Goal: Use online tool/utility: Utilize a website feature to perform a specific function

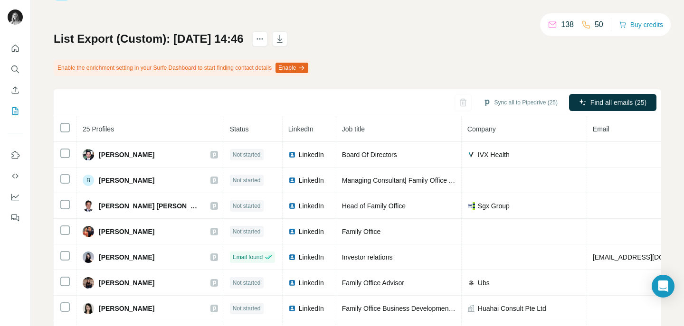
scroll to position [41, 0]
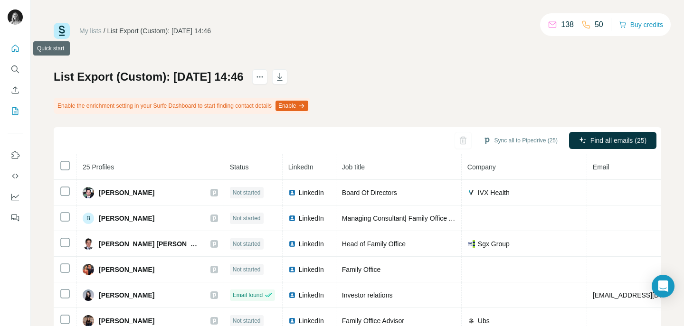
click at [13, 48] on icon "Quick start" at bounding box center [15, 49] width 10 height 10
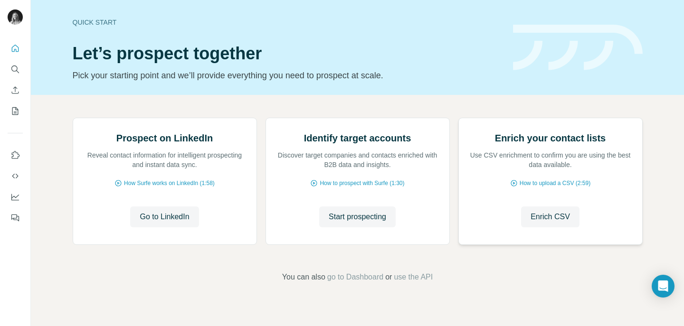
scroll to position [82, 0]
click at [548, 223] on span "Enrich CSV" at bounding box center [550, 216] width 39 height 11
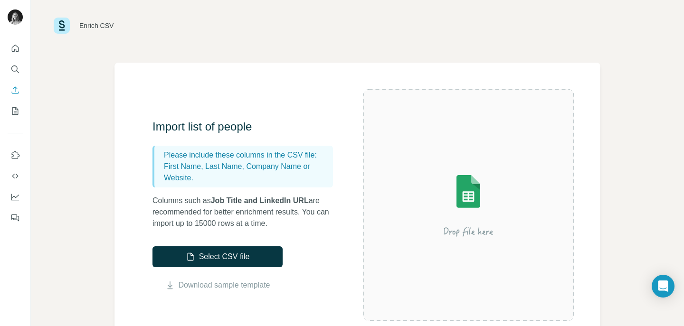
scroll to position [9, 0]
